Goal: Task Accomplishment & Management: Manage account settings

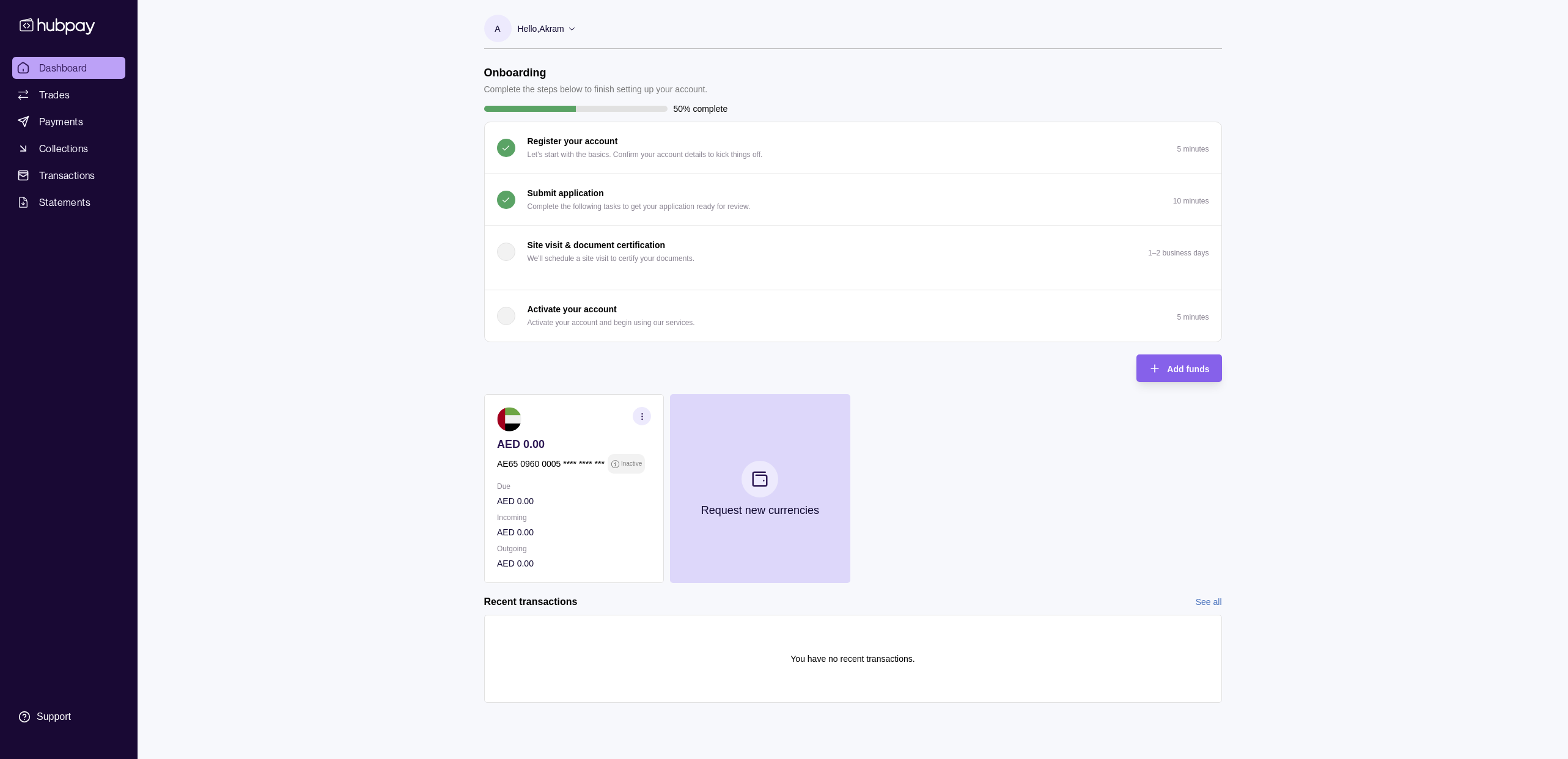
click at [771, 198] on button "Submit application Complete the following tasks to get your application ready f…" at bounding box center [852, 199] width 736 height 51
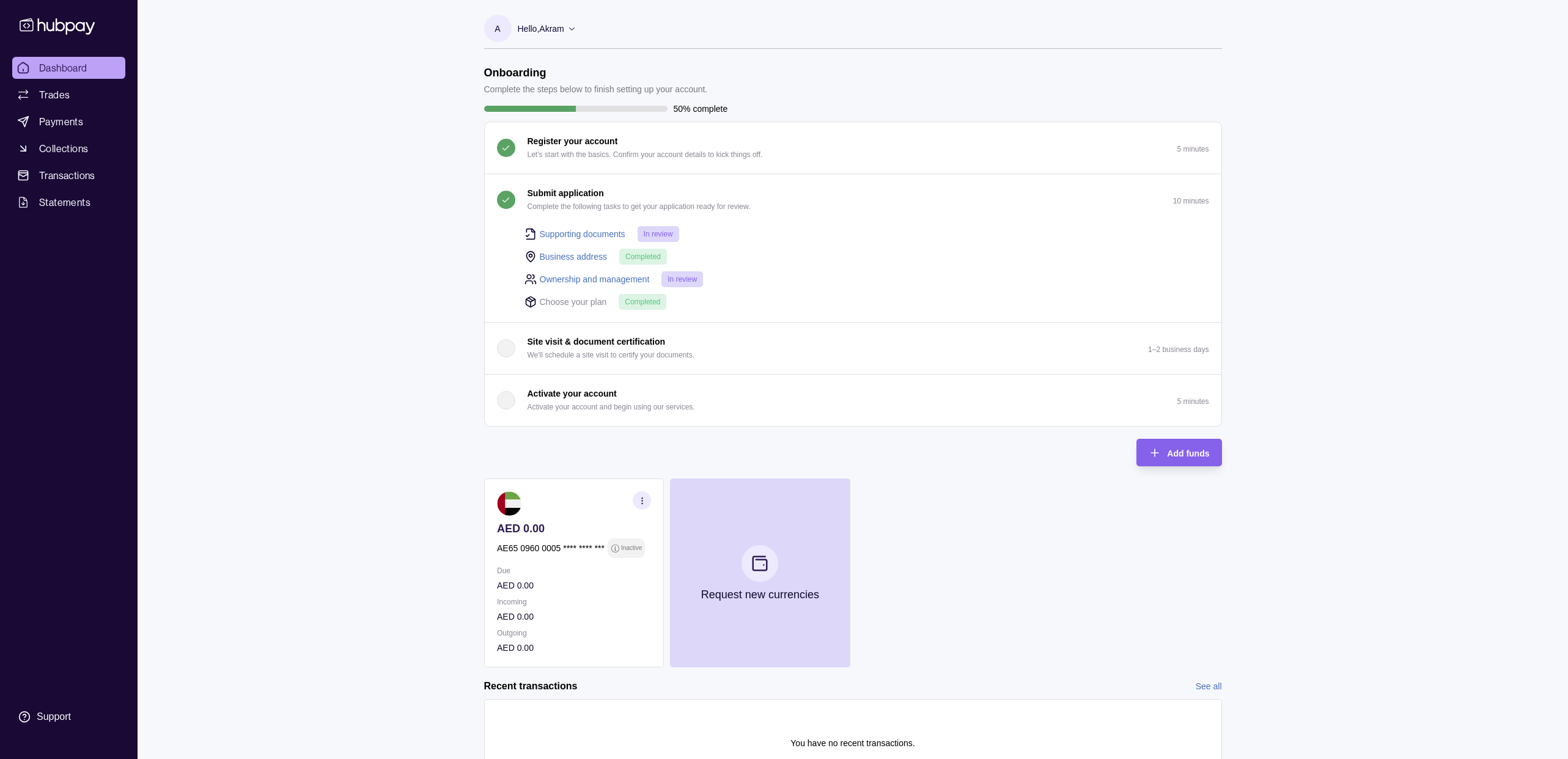
click at [552, 24] on p "Hello, [PERSON_NAME]" at bounding box center [541, 29] width 47 height 13
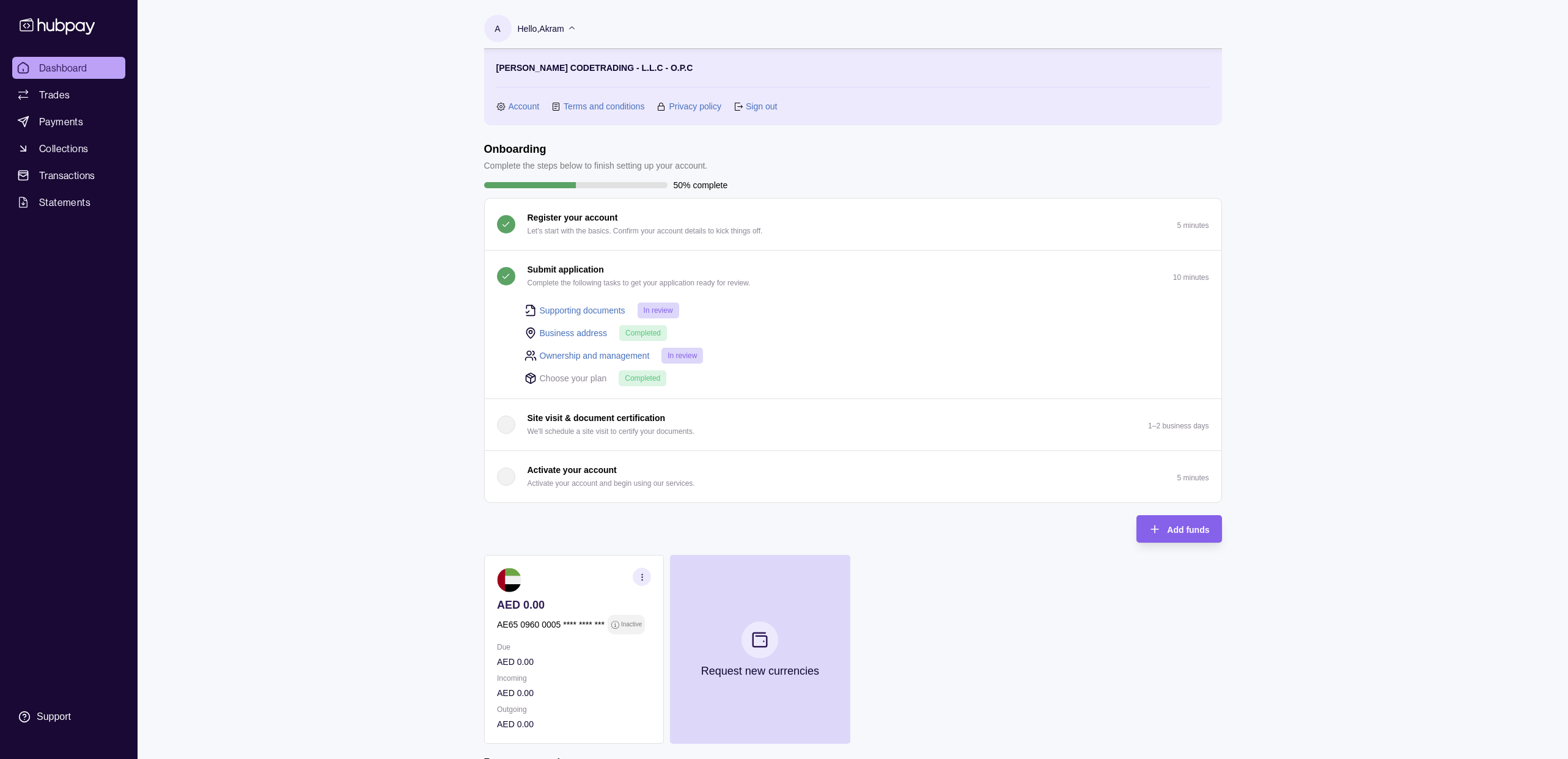
click at [522, 104] on link "Account" at bounding box center [524, 106] width 31 height 13
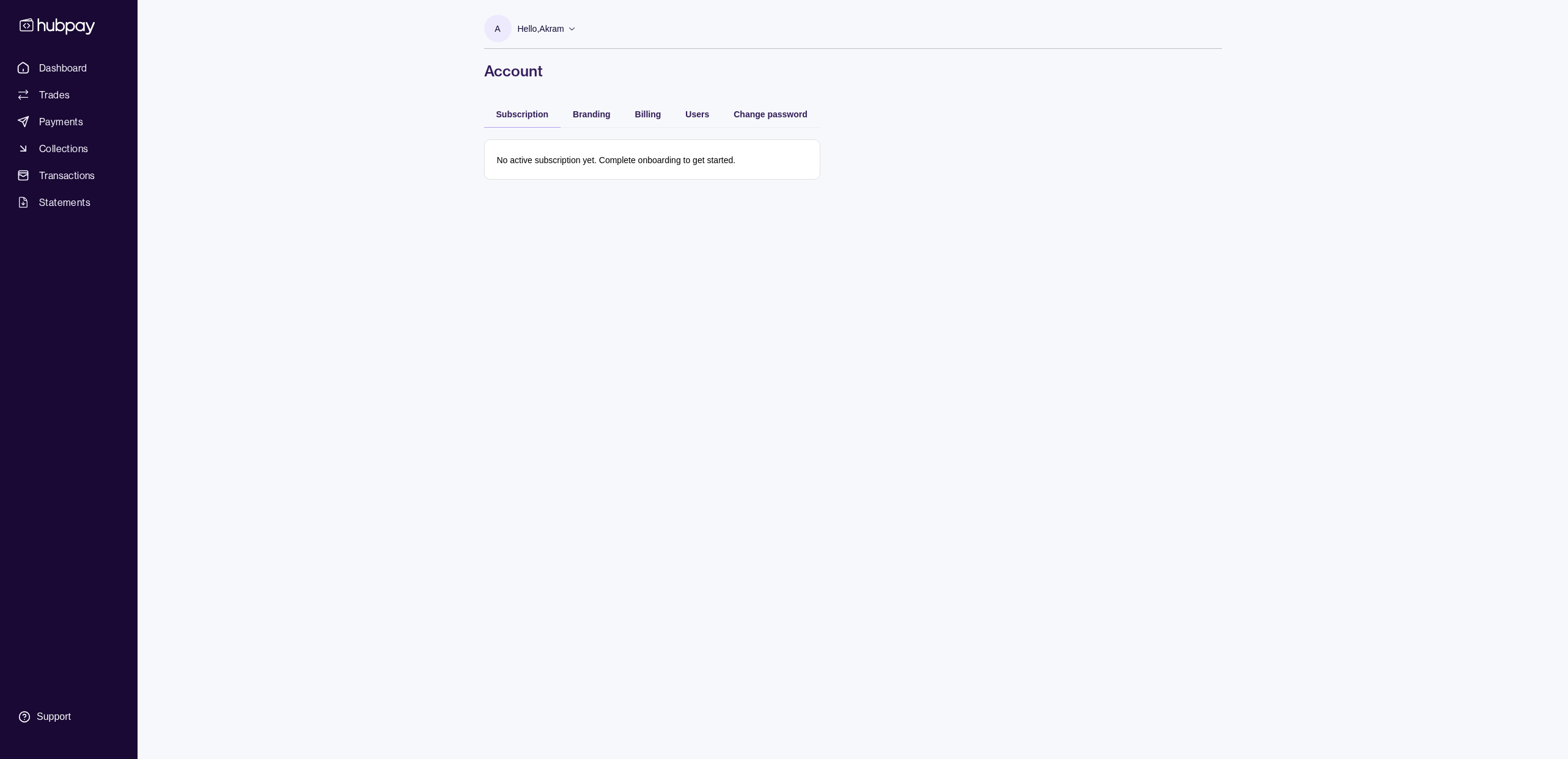
click at [612, 118] on div "Branding" at bounding box center [591, 114] width 62 height 27
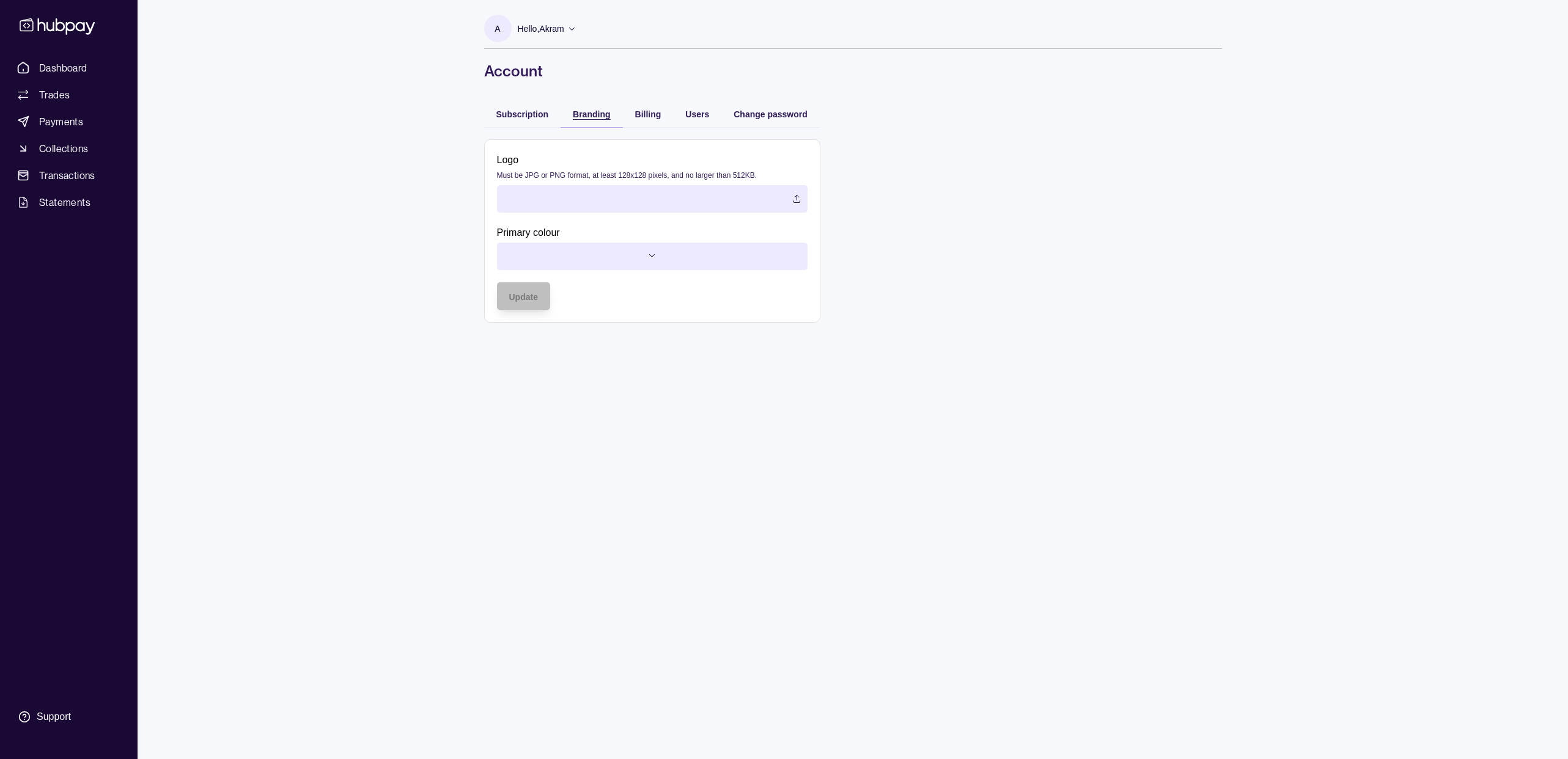
click at [605, 118] on span "Branding" at bounding box center [592, 114] width 37 height 10
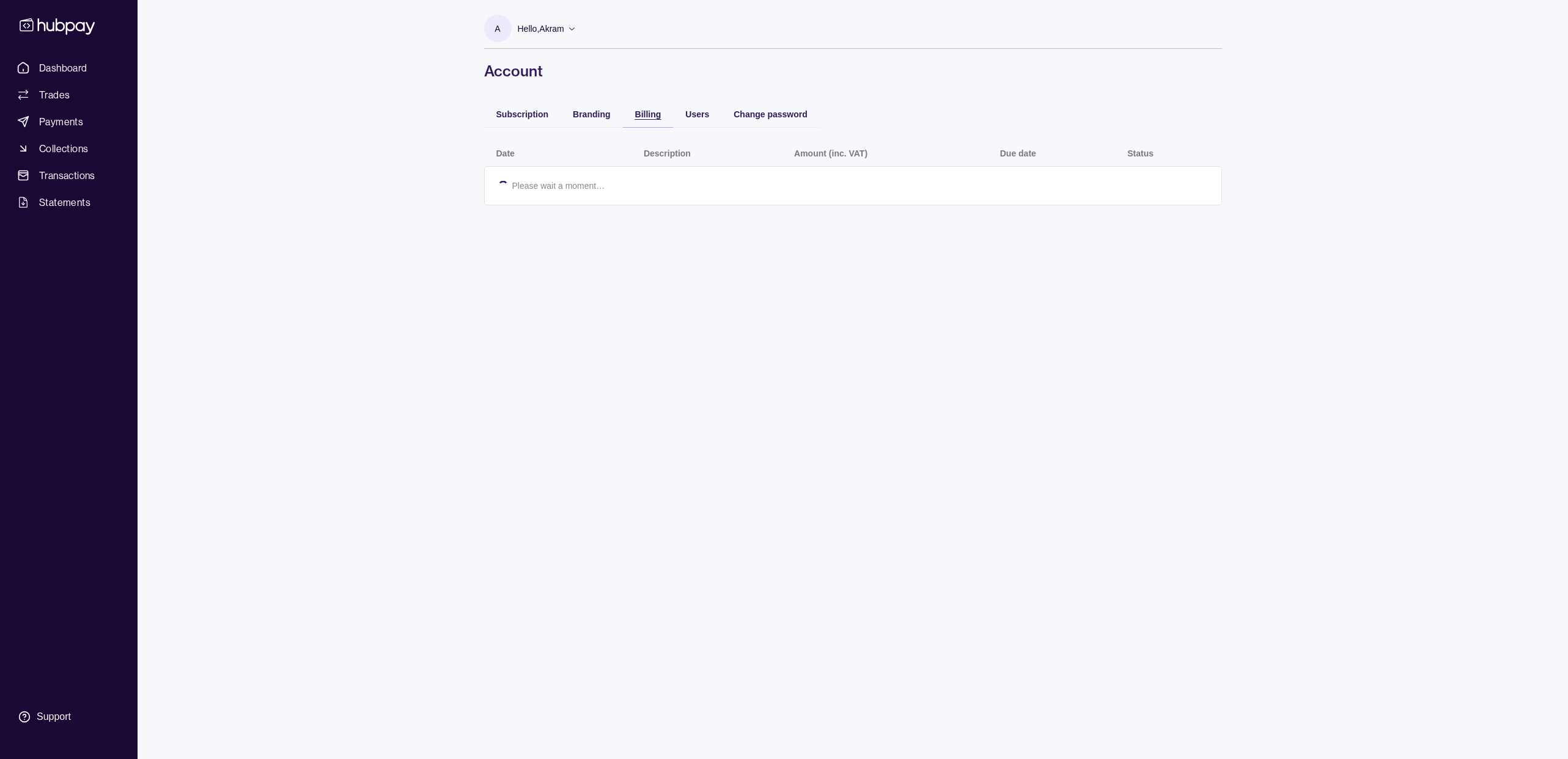
click at [644, 116] on span "Billing" at bounding box center [648, 114] width 26 height 10
click at [701, 117] on span "Users" at bounding box center [697, 114] width 24 height 10
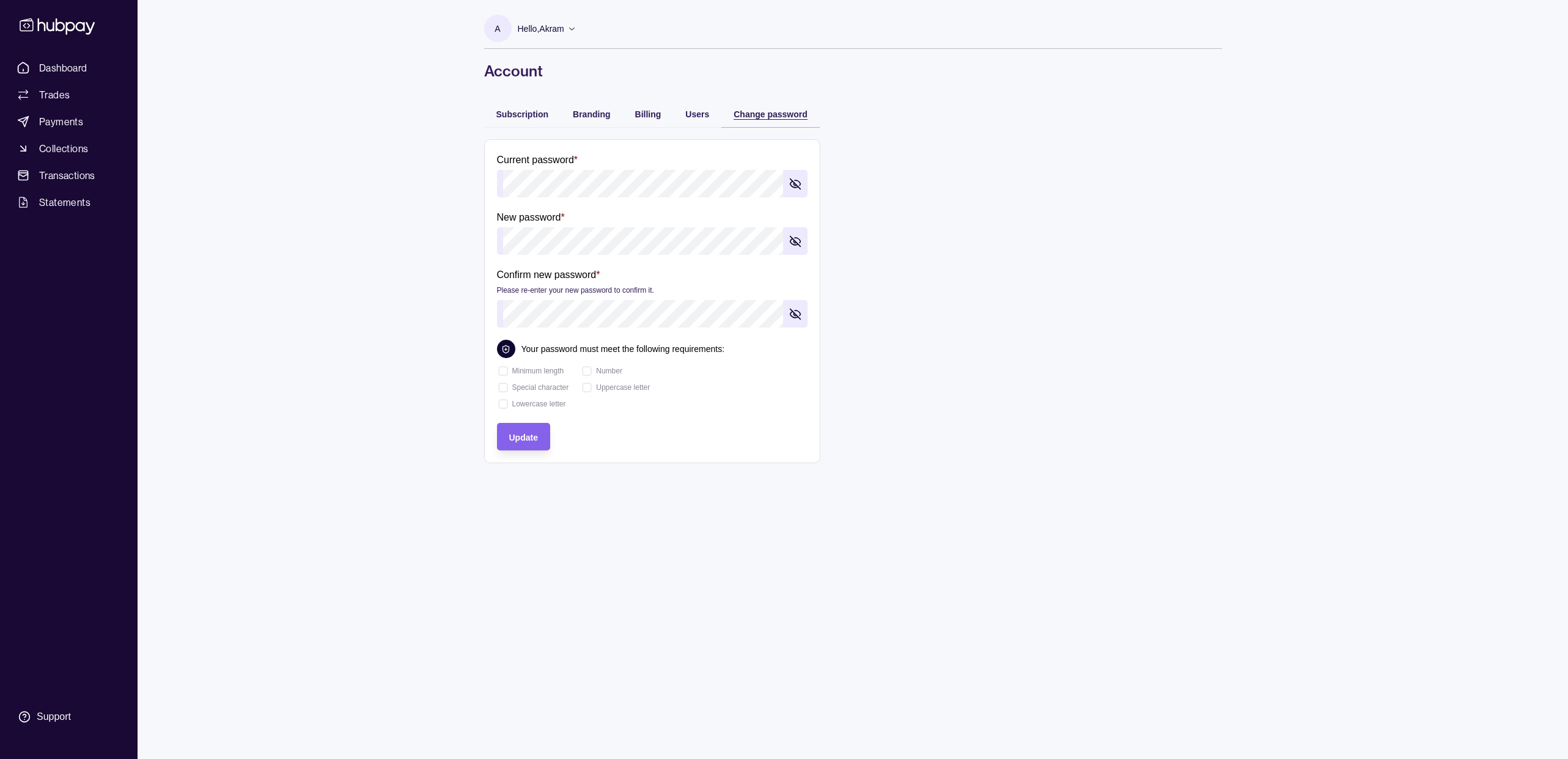
click at [774, 116] on span "Change password" at bounding box center [771, 114] width 74 height 10
click at [535, 24] on p "Hello, [PERSON_NAME]" at bounding box center [541, 29] width 47 height 13
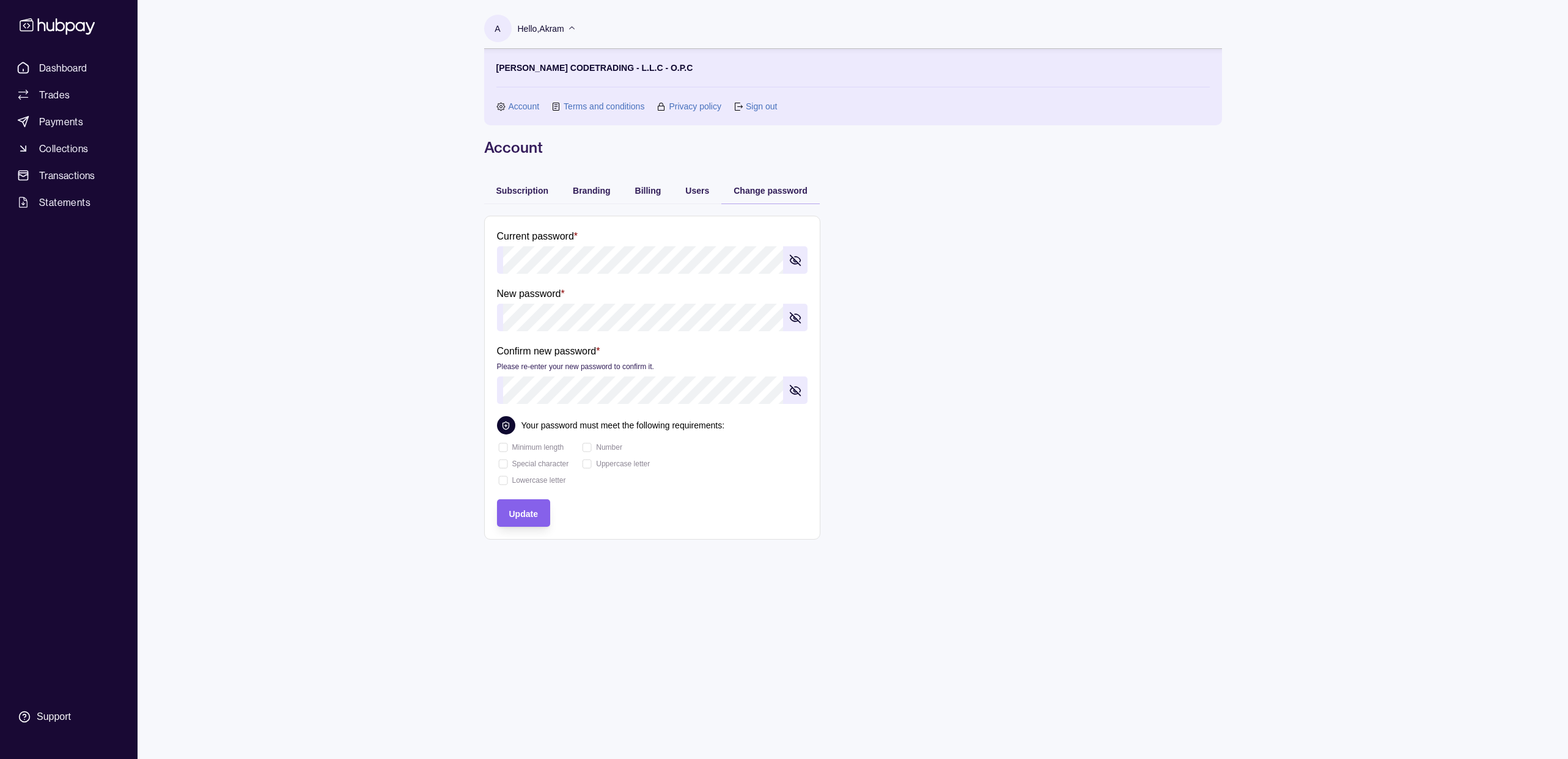
click at [515, 105] on link "Account" at bounding box center [524, 106] width 31 height 13
click at [43, 69] on span "Dashboard" at bounding box center [63, 68] width 48 height 15
